Goal: Transaction & Acquisition: Purchase product/service

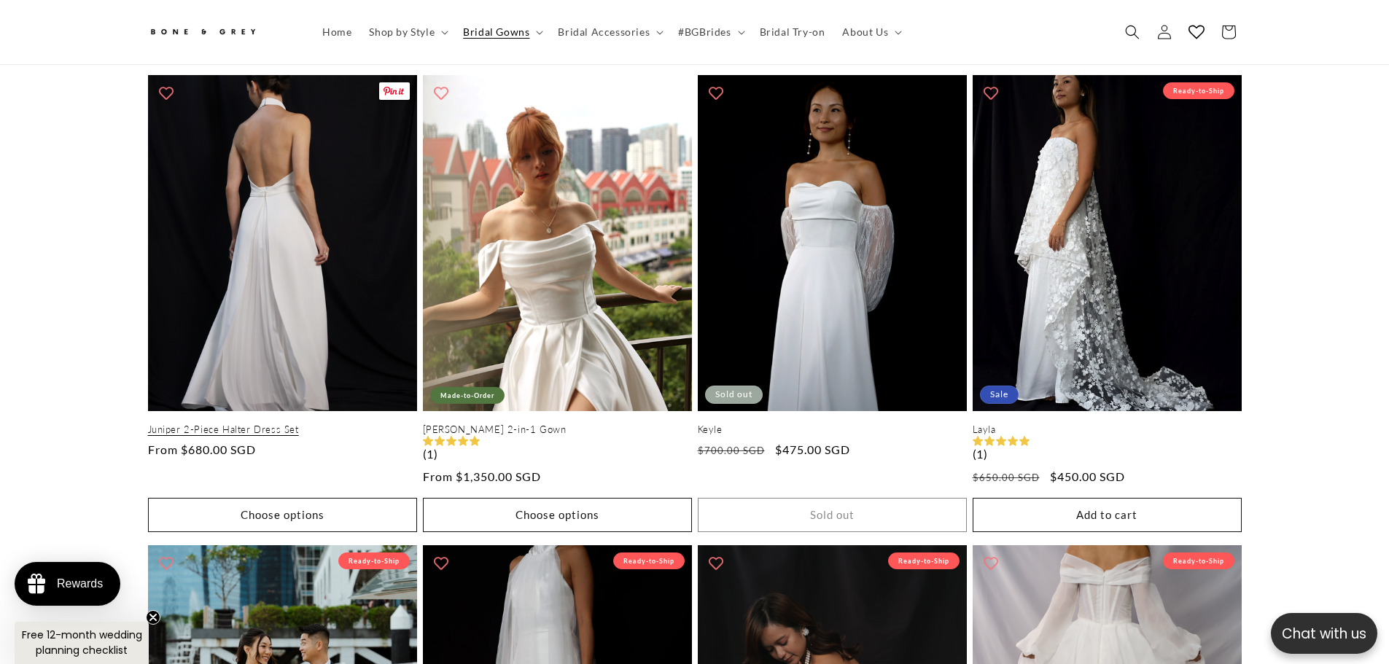
scroll to position [1208, 0]
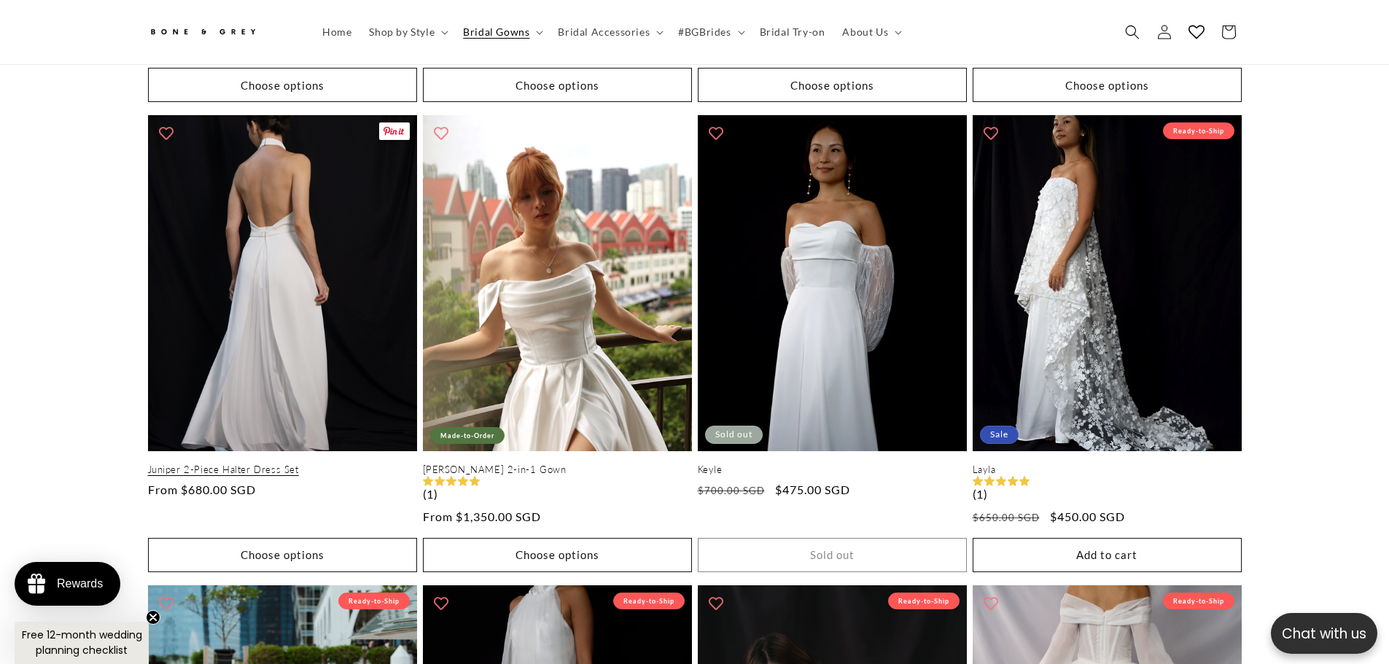
click at [284, 464] on link "Juniper 2-Piece Halter Dress Set" at bounding box center [282, 470] width 269 height 12
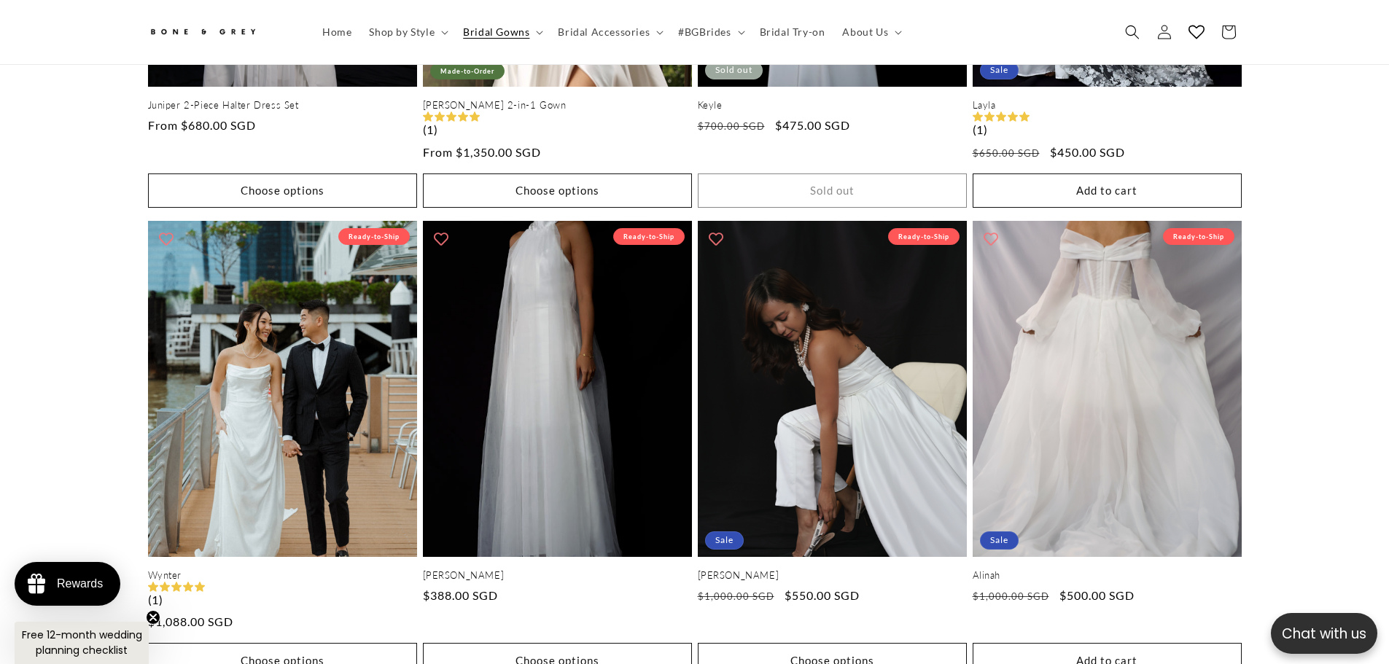
scroll to position [0, 0]
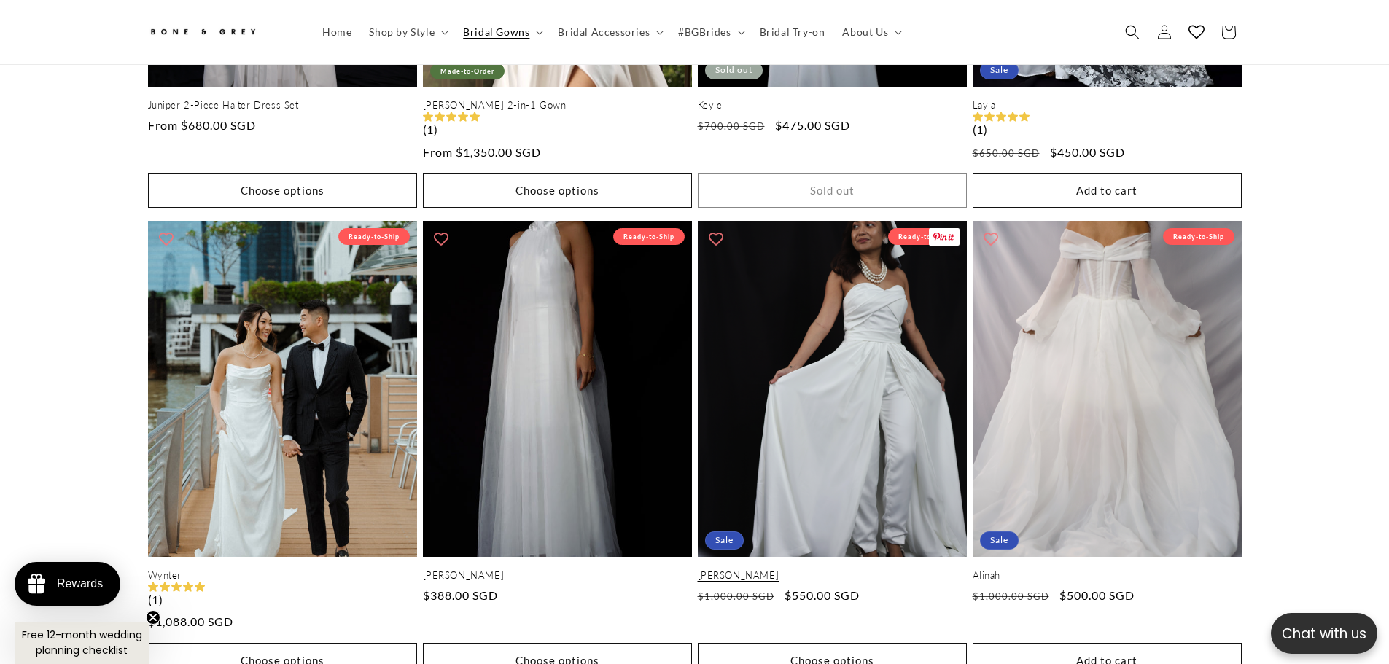
click at [831, 569] on link "Jane" at bounding box center [832, 575] width 269 height 12
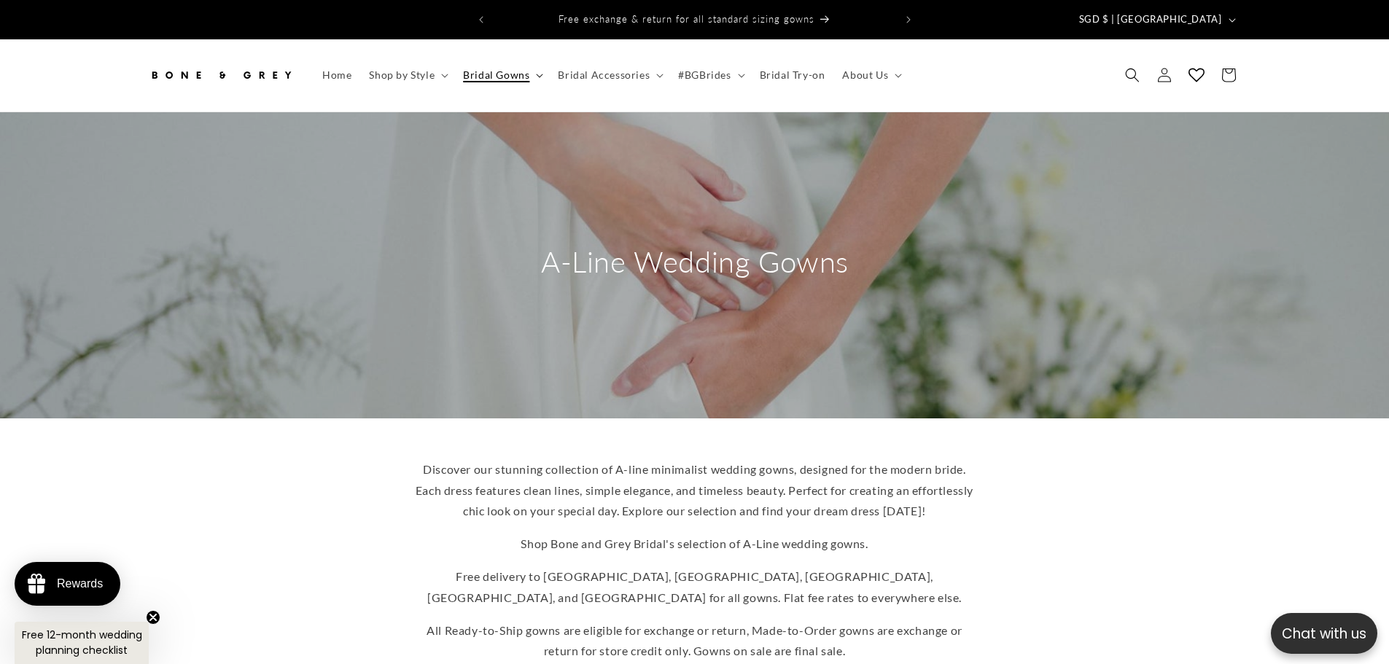
click at [540, 74] on icon at bounding box center [539, 76] width 7 height 4
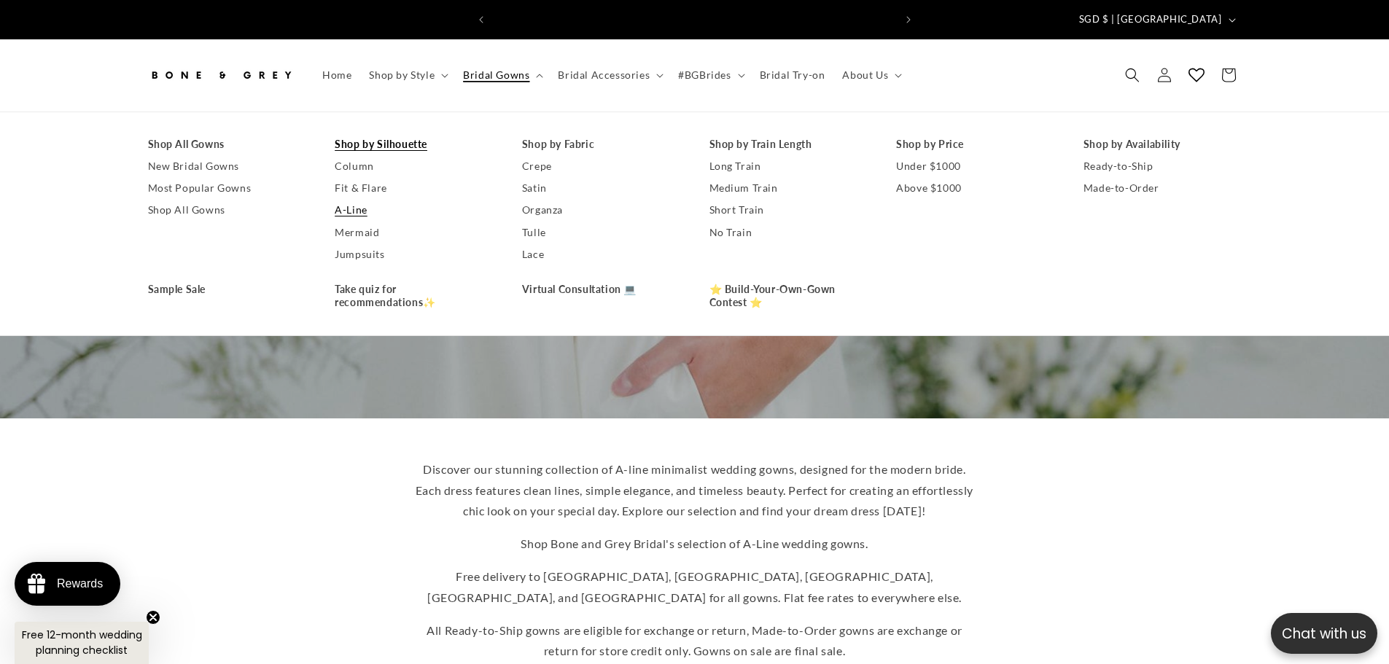
scroll to position [0, 802]
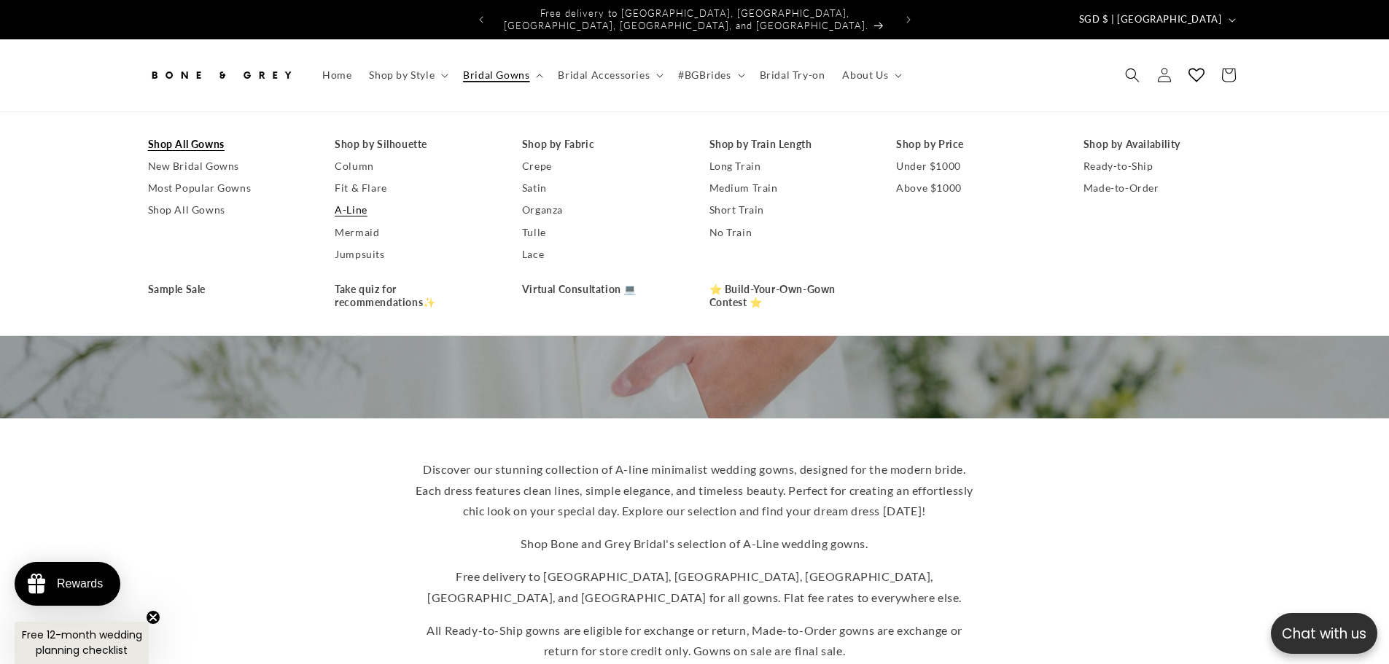
click at [185, 134] on link "Shop All Gowns" at bounding box center [227, 144] width 158 height 22
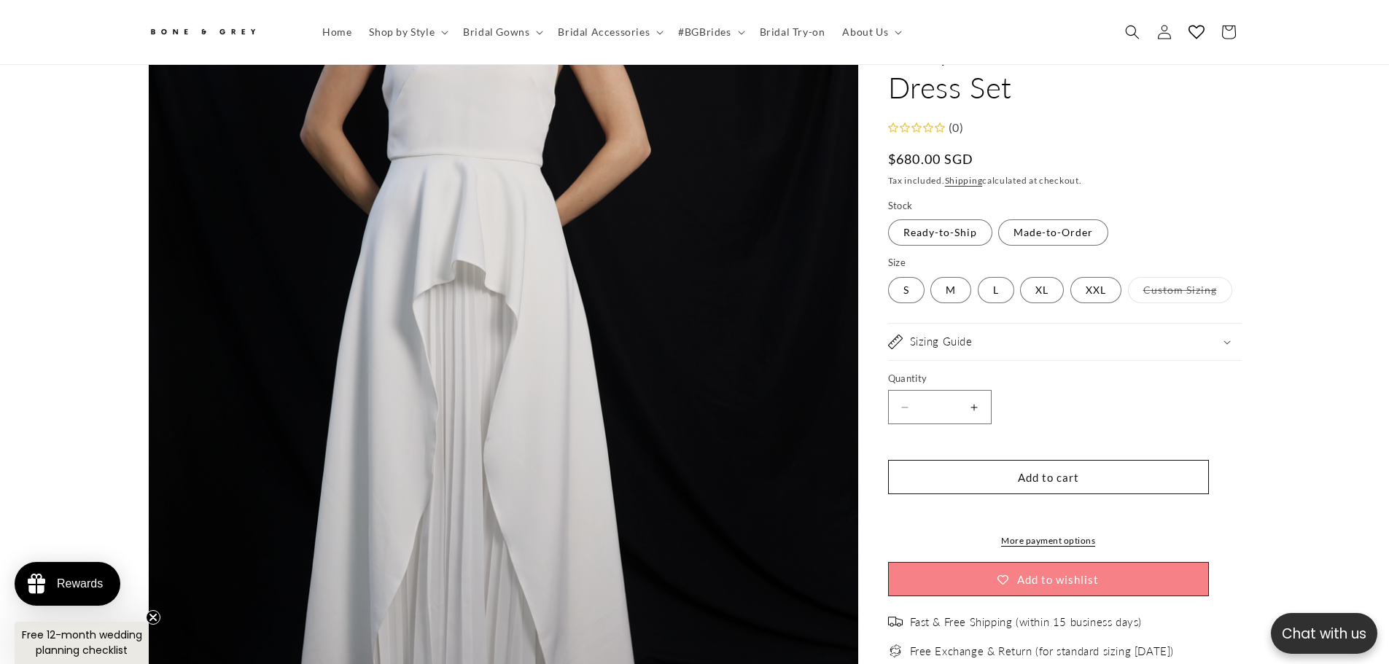
scroll to position [357, 0]
click at [1074, 241] on label "Made-to-Order Variant sold out or unavailable" at bounding box center [1053, 233] width 110 height 26
click at [1169, 289] on label "Custom Sizing Variant sold out or unavailable" at bounding box center [1180, 290] width 104 height 26
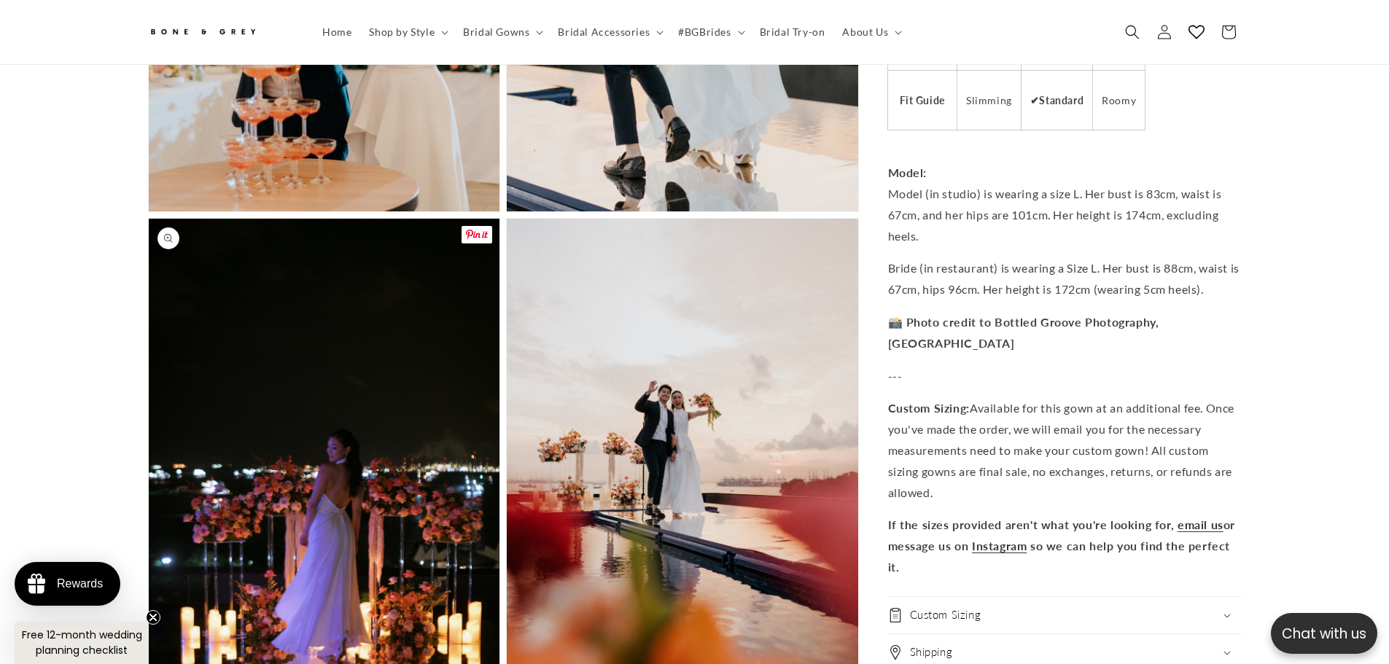
scroll to position [3638, 0]
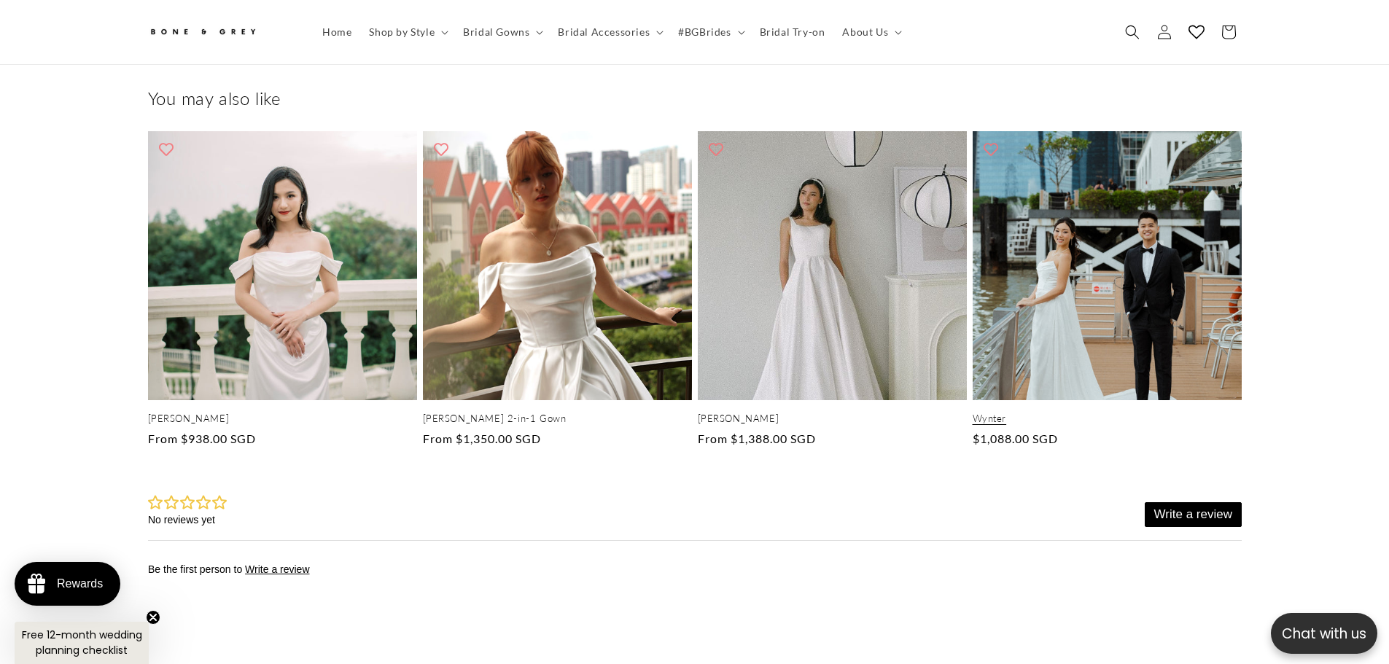
scroll to position [0, 401]
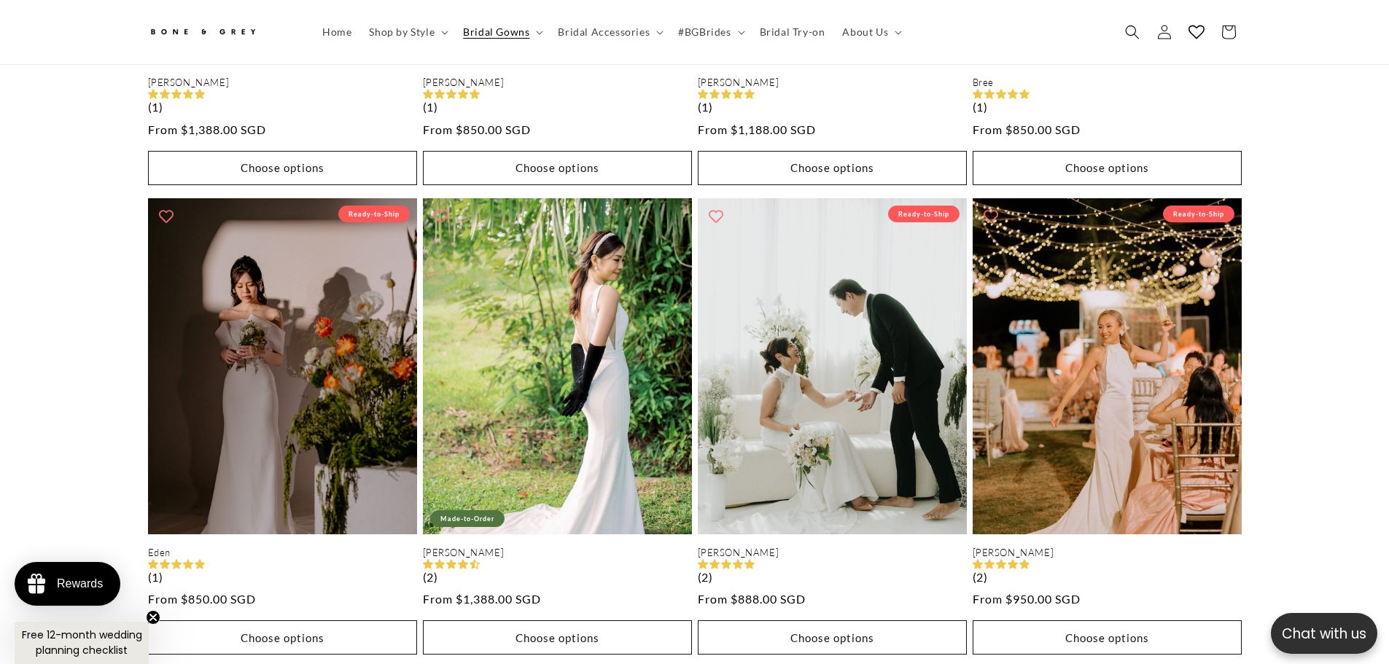
scroll to position [2690, 0]
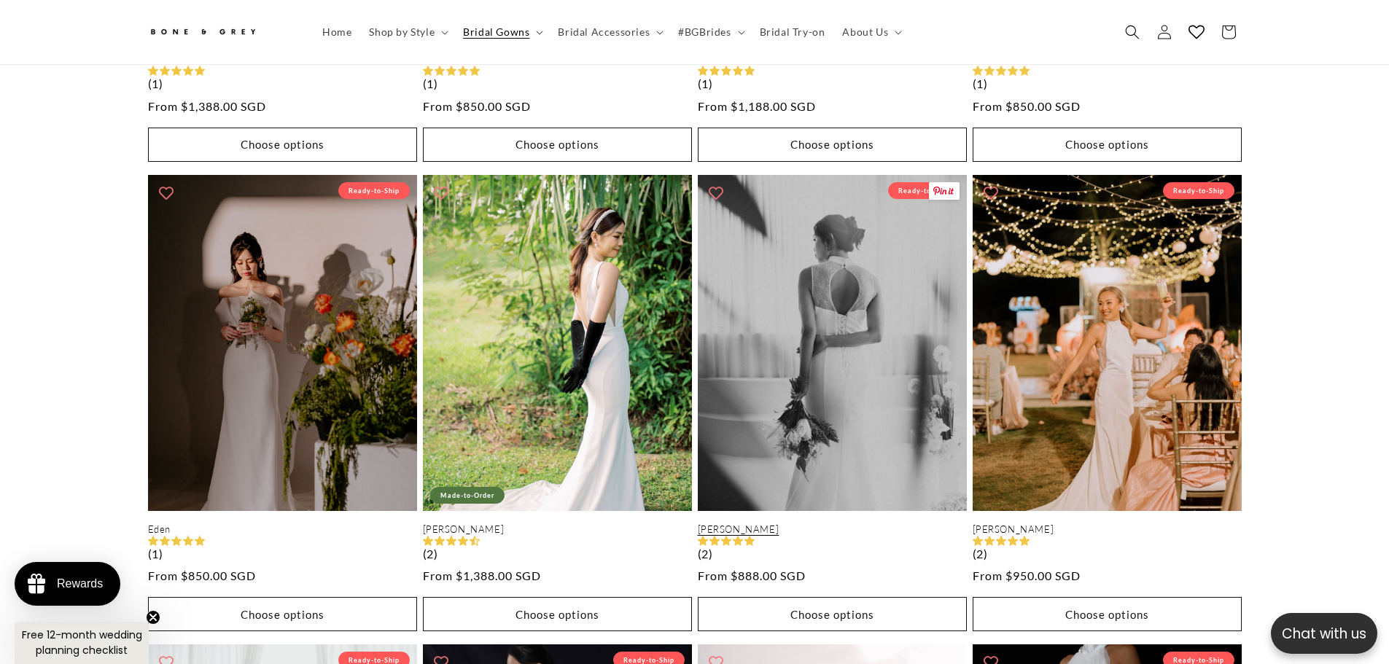
click at [817, 524] on link "Kaya" at bounding box center [832, 530] width 269 height 12
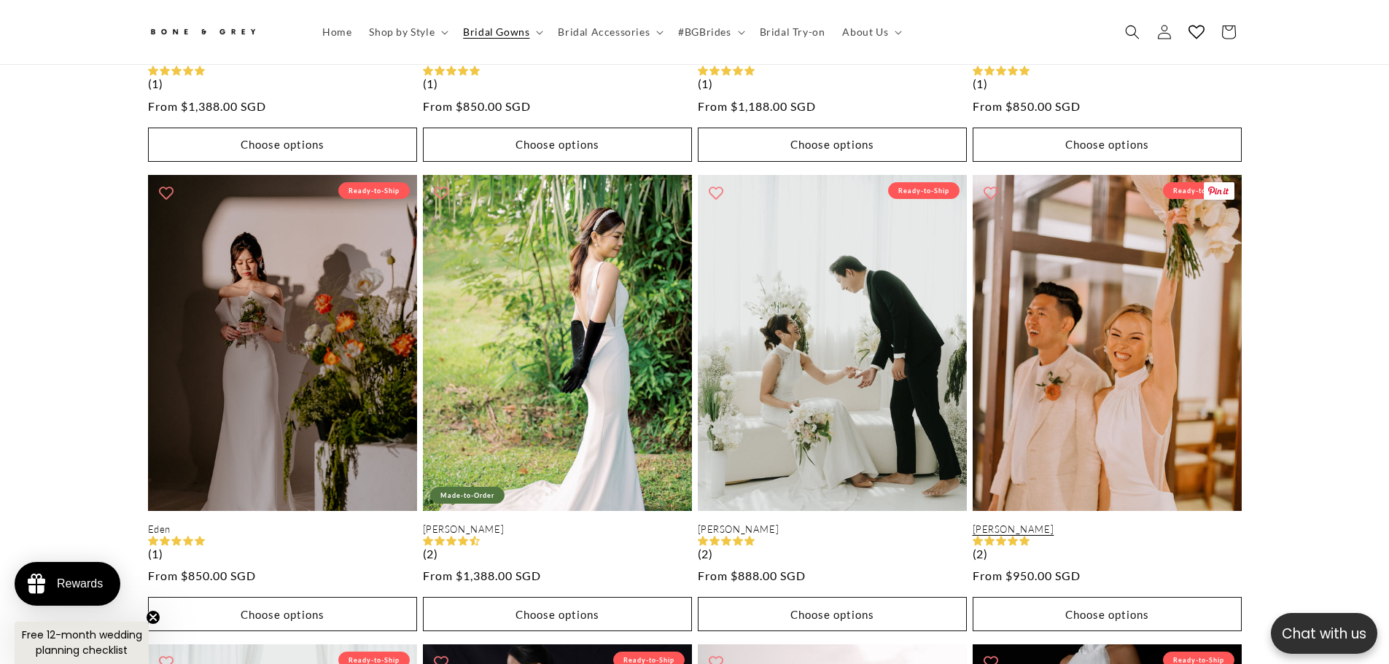
click at [1144, 524] on link "Shelly" at bounding box center [1107, 530] width 269 height 12
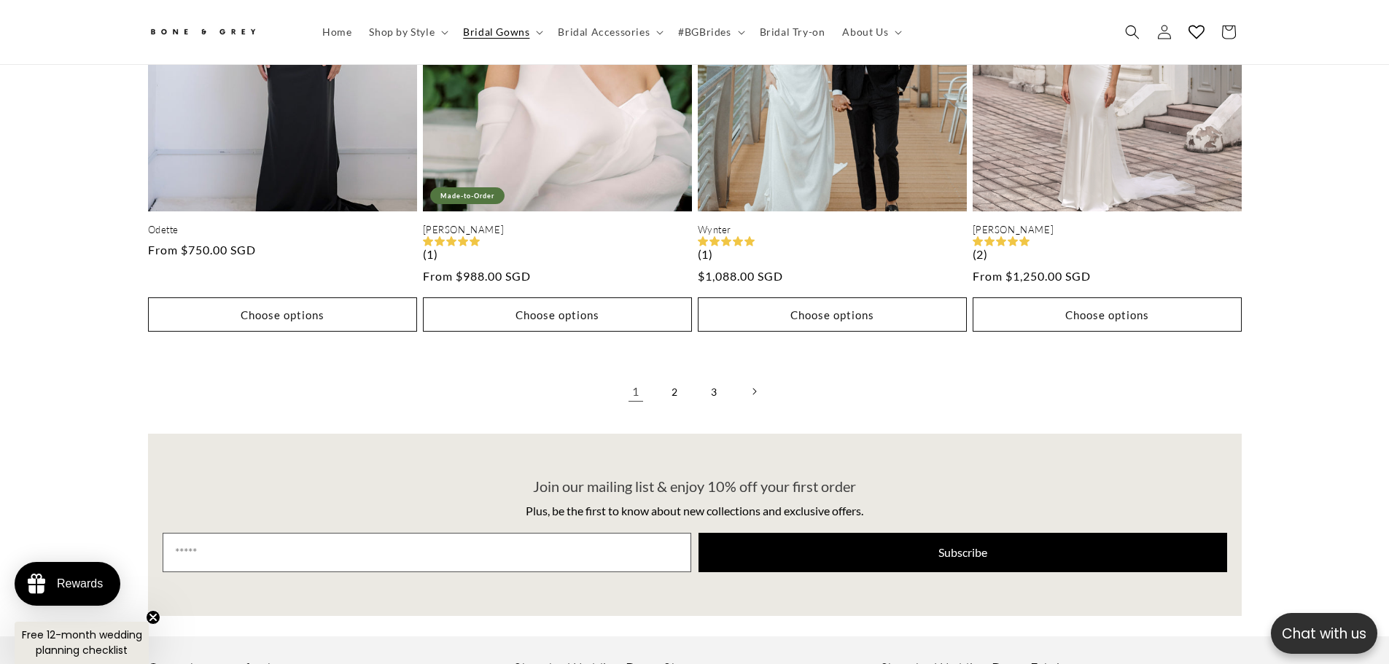
scroll to position [0, 401]
click at [676, 382] on link "2" at bounding box center [675, 392] width 32 height 32
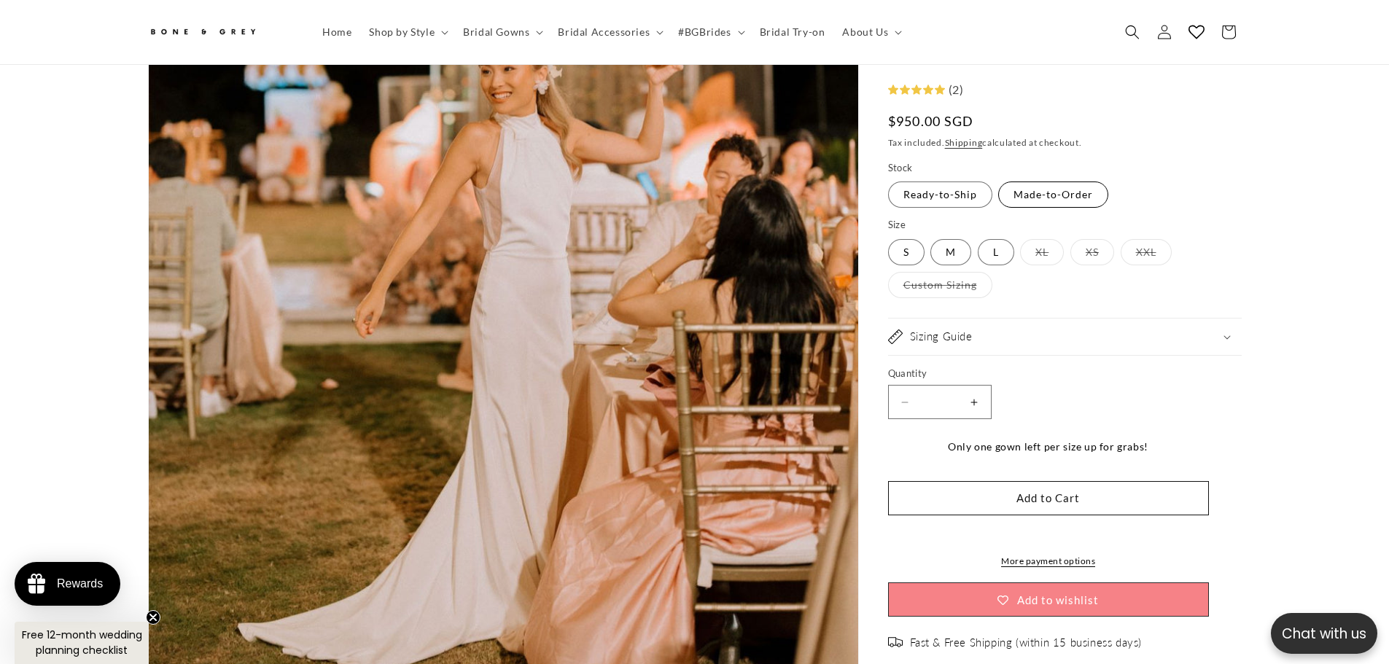
click at [1043, 203] on label "Made-to-Order Variant sold out or unavailable" at bounding box center [1053, 195] width 110 height 26
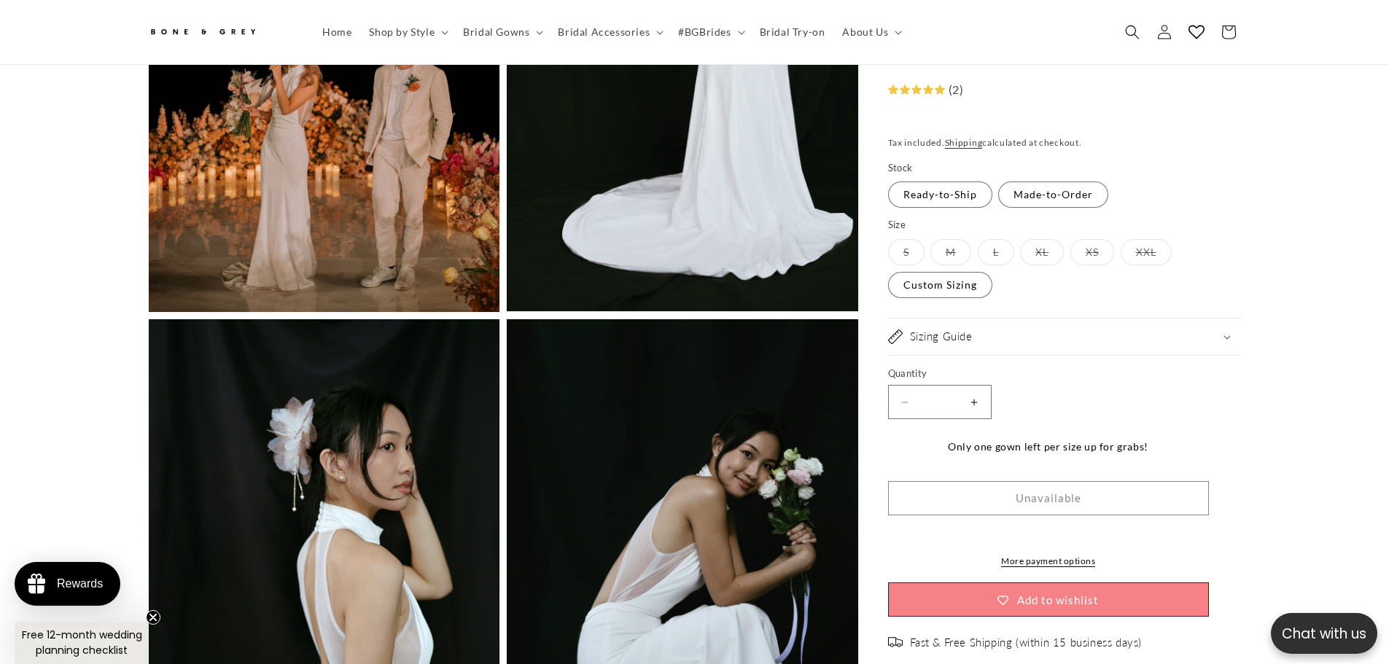
scroll to position [2180, 0]
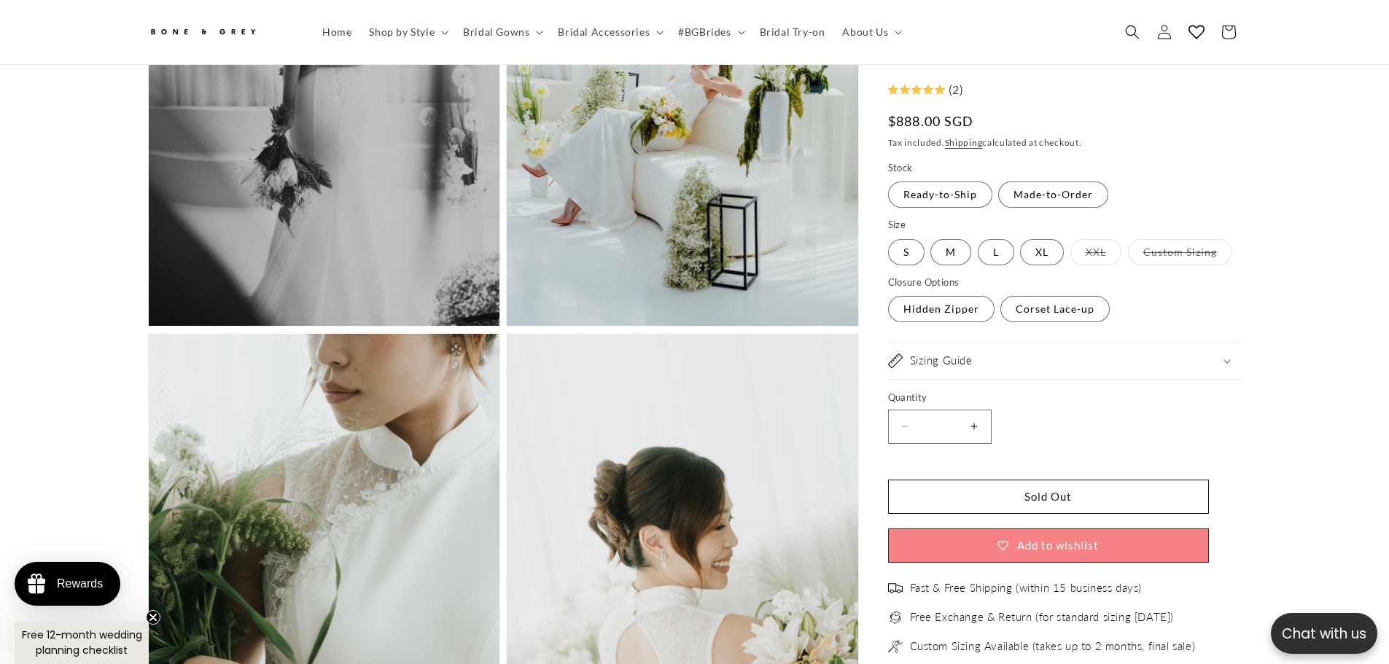
scroll to position [1596, 0]
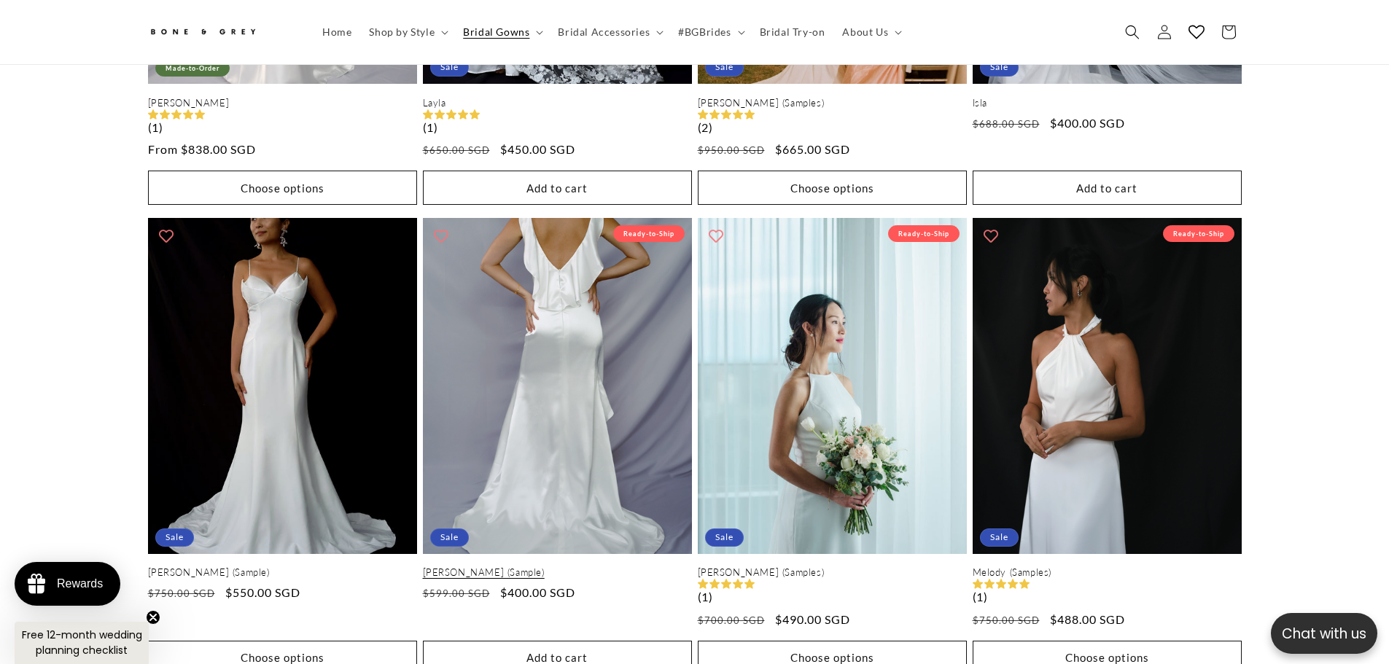
scroll to position [2180, 0]
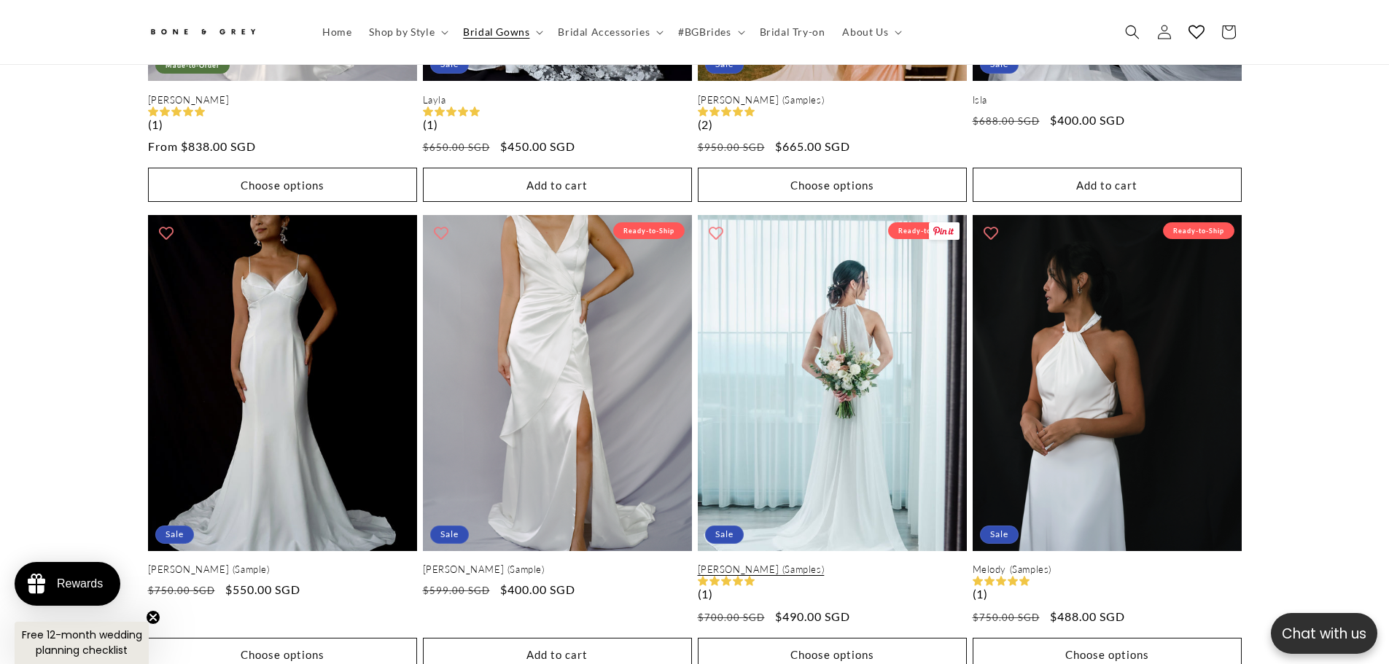
click at [811, 564] on link "[PERSON_NAME] (Samples)" at bounding box center [832, 570] width 269 height 12
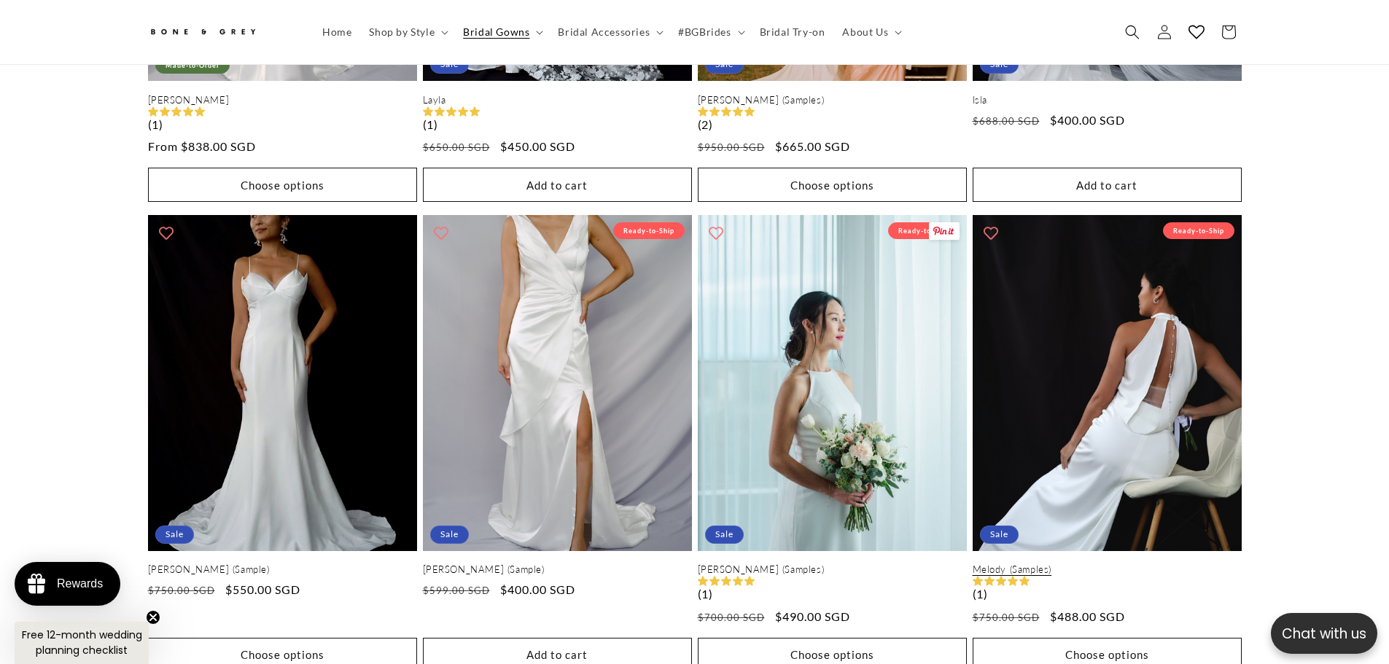
scroll to position [0, 802]
click at [1121, 564] on link "Melody (Samples)" at bounding box center [1107, 570] width 269 height 12
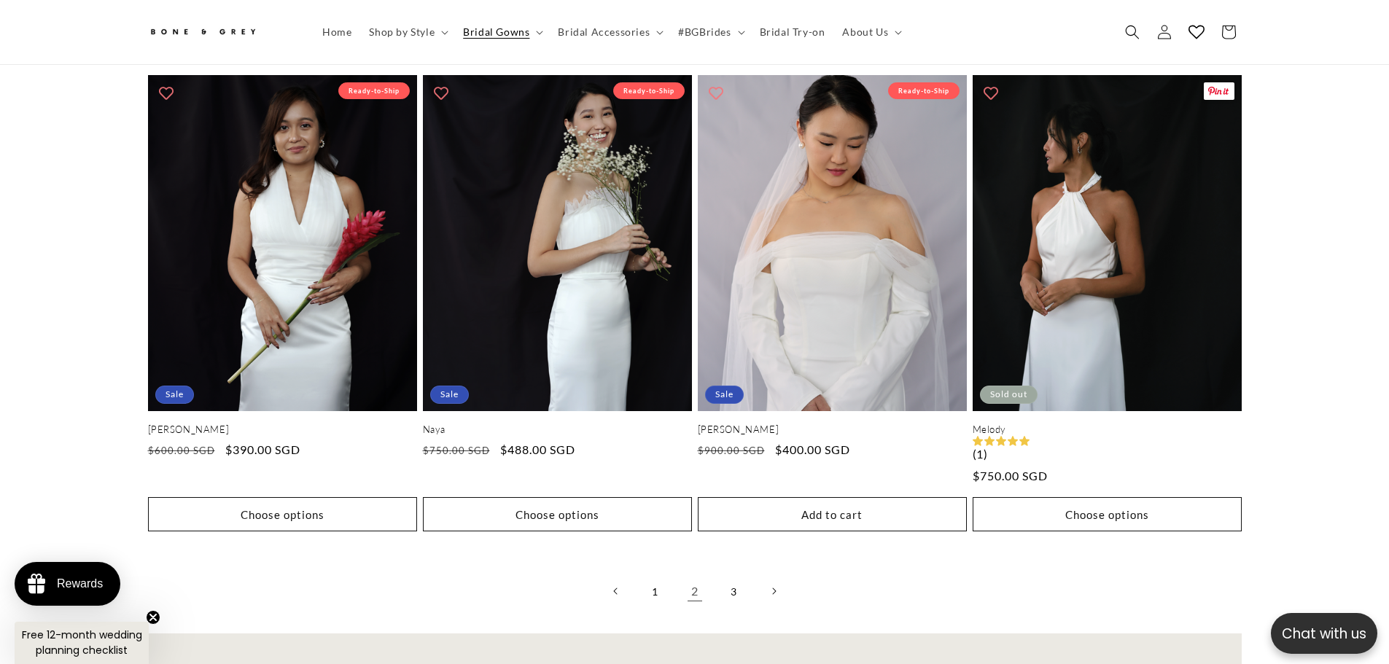
scroll to position [3930, 0]
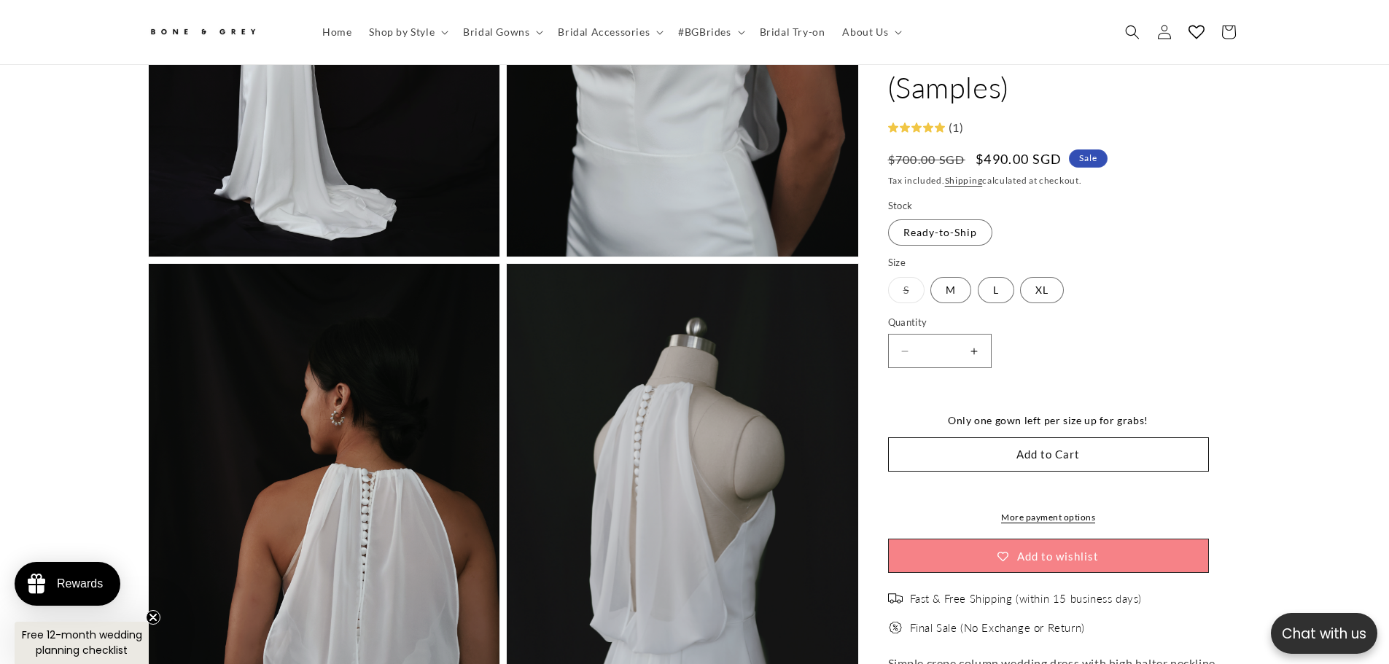
scroll to position [3273, 0]
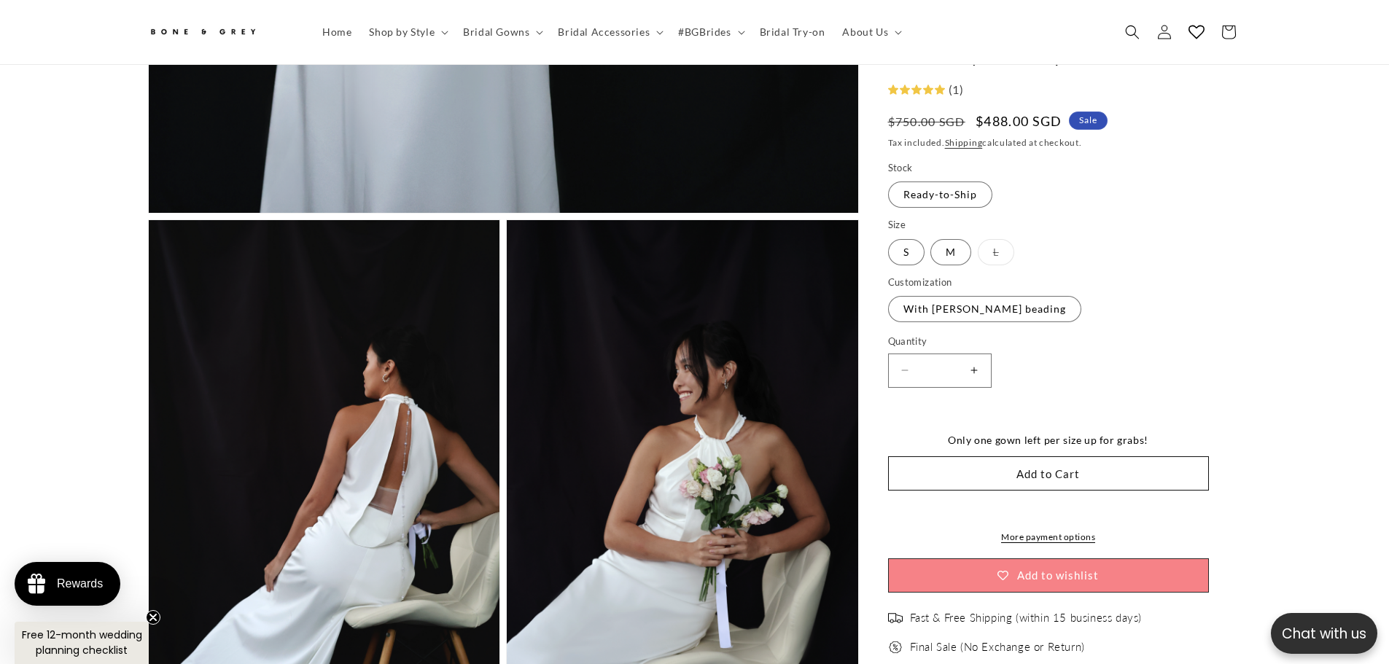
scroll to position [1159, 0]
